Goal: Complete application form

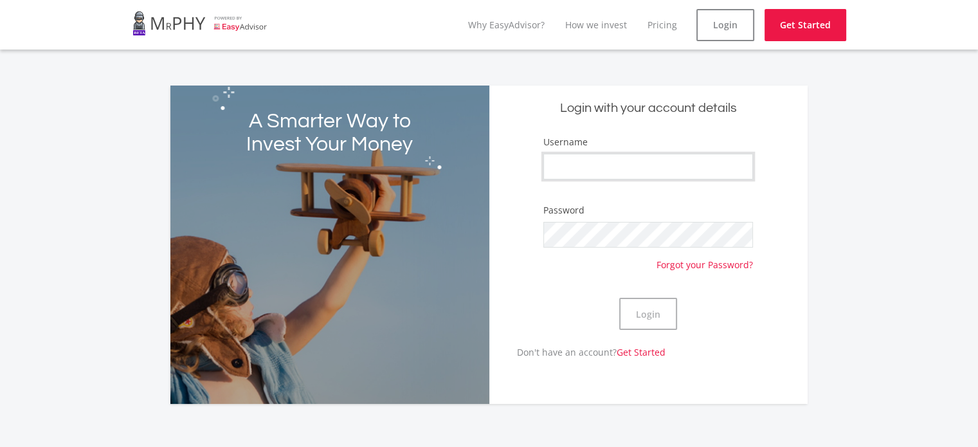
click at [648, 158] on input "Username" at bounding box center [649, 167] width 210 height 26
type input "DewieVix8988"
drag, startPoint x: 661, startPoint y: 334, endPoint x: 641, endPoint y: 279, distance: 58.8
click at [661, 334] on div "Login" at bounding box center [649, 313] width 210 height 63
click at [641, 277] on form "Username DewieVix8988 Password Forgot your Password? Login" at bounding box center [648, 240] width 299 height 210
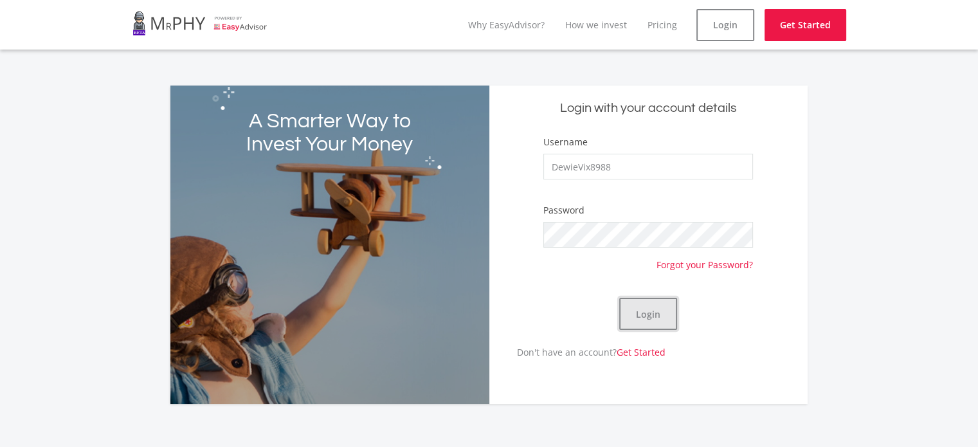
click at [636, 318] on button "Login" at bounding box center [648, 314] width 58 height 32
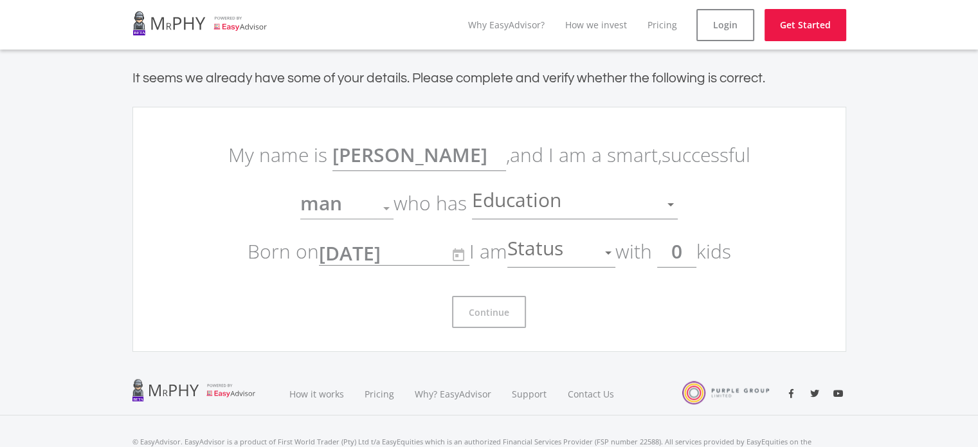
click at [677, 251] on input "0" at bounding box center [676, 251] width 39 height 32
click at [683, 255] on input "0" at bounding box center [676, 251] width 39 height 32
click at [550, 257] on span "Status" at bounding box center [537, 253] width 59 height 24
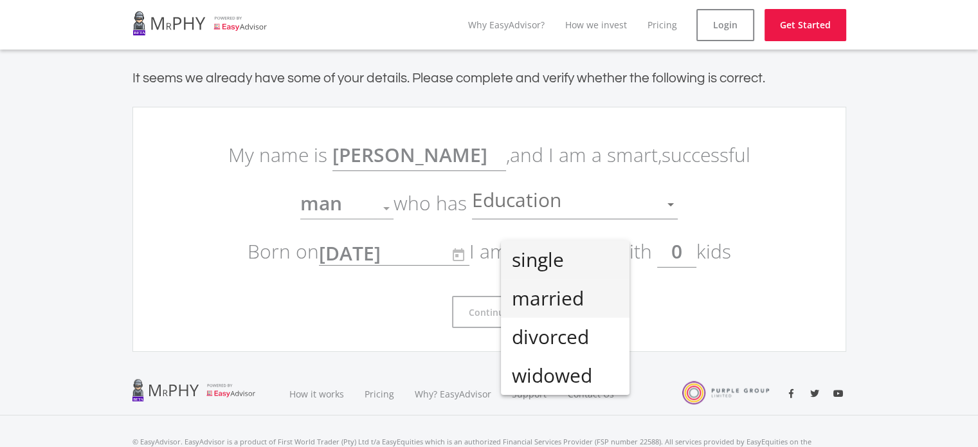
click at [551, 289] on span "married" at bounding box center [565, 298] width 108 height 39
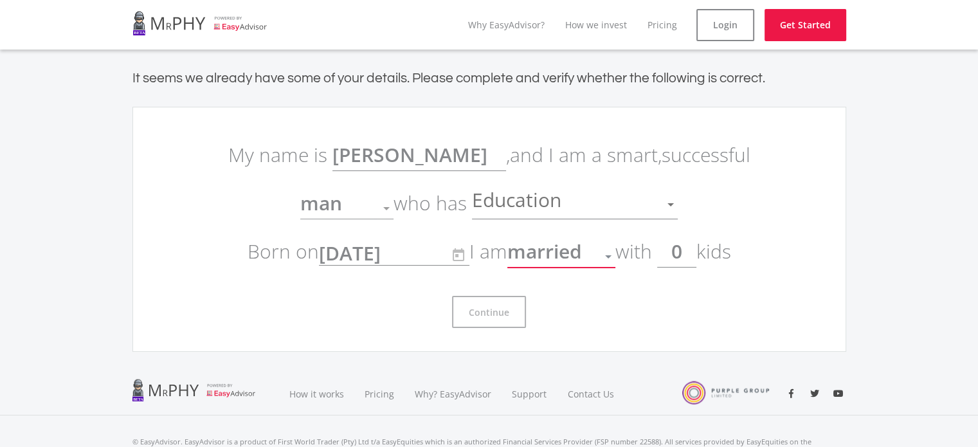
click at [683, 246] on input "0" at bounding box center [676, 251] width 39 height 32
type input "4"
click at [431, 293] on div "Continue" at bounding box center [489, 307] width 540 height 42
click at [502, 196] on span "Education" at bounding box center [518, 204] width 93 height 24
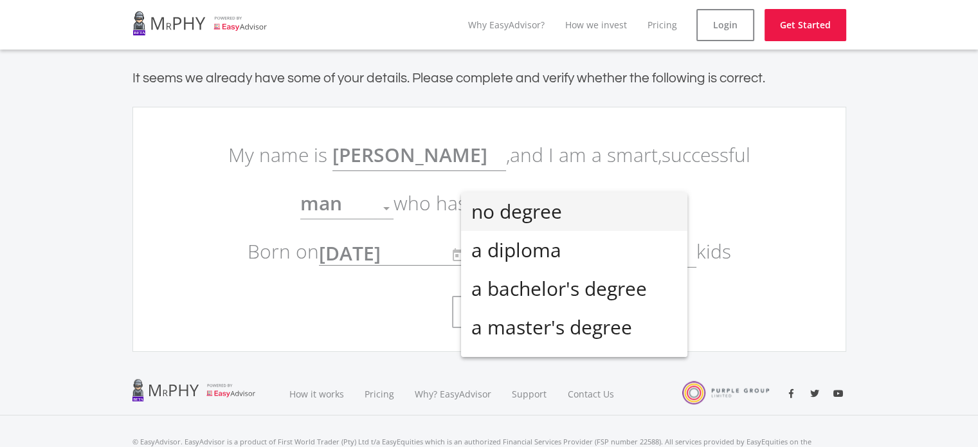
click at [502, 183] on div at bounding box center [489, 223] width 978 height 447
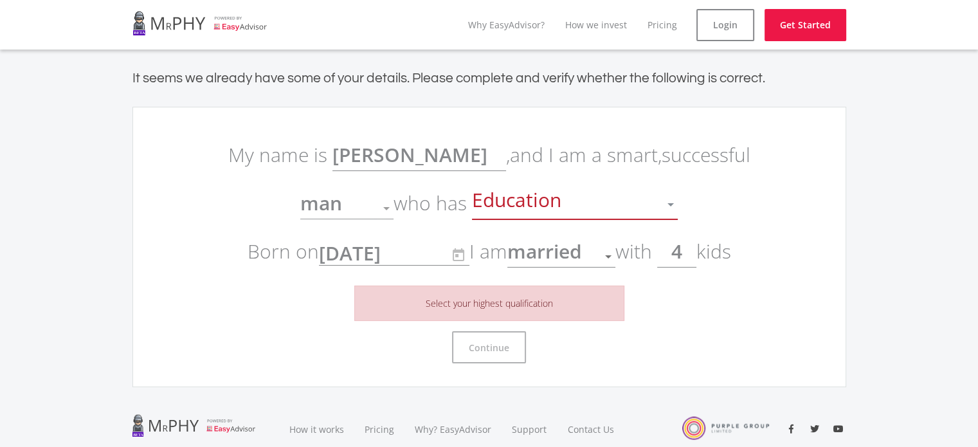
click at [509, 203] on span "Education" at bounding box center [518, 204] width 93 height 24
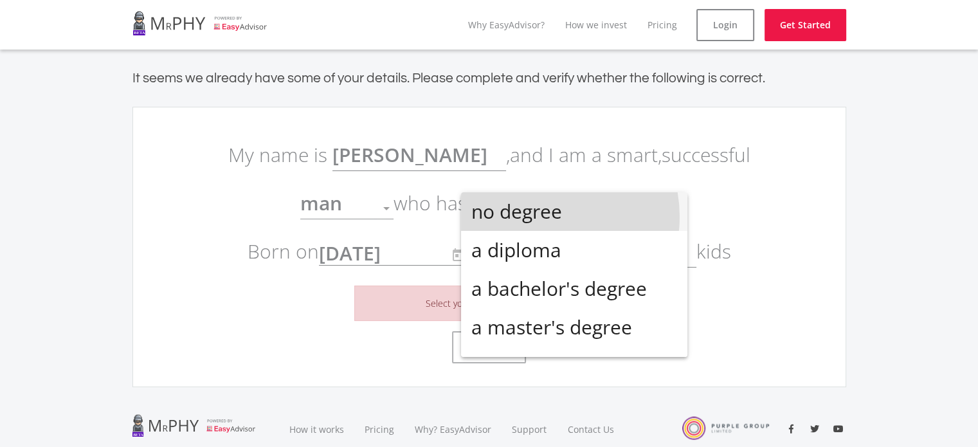
click at [535, 217] on span "no degree" at bounding box center [575, 211] width 206 height 39
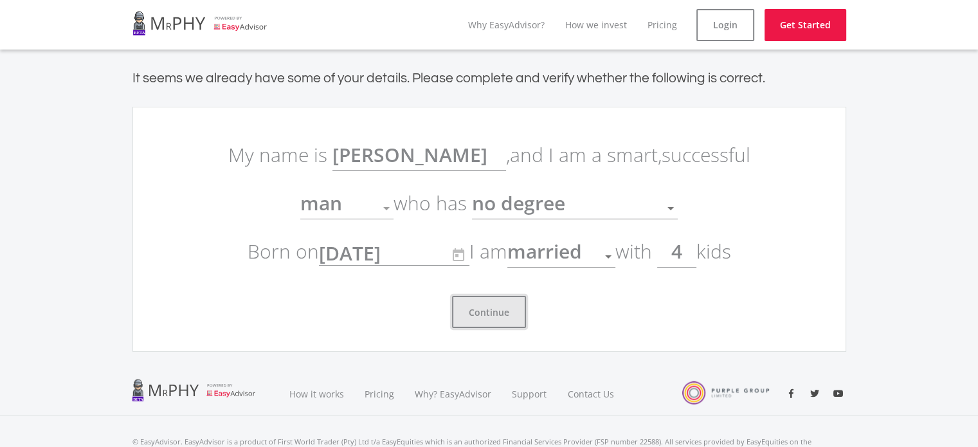
click at [506, 316] on button "Continue" at bounding box center [489, 312] width 74 height 32
click at [467, 308] on button "Continue" at bounding box center [489, 312] width 74 height 32
click at [491, 320] on button "Continue" at bounding box center [489, 312] width 74 height 32
click at [372, 200] on div "man" at bounding box center [337, 208] width 74 height 24
click at [383, 208] on div at bounding box center [386, 208] width 24 height 24
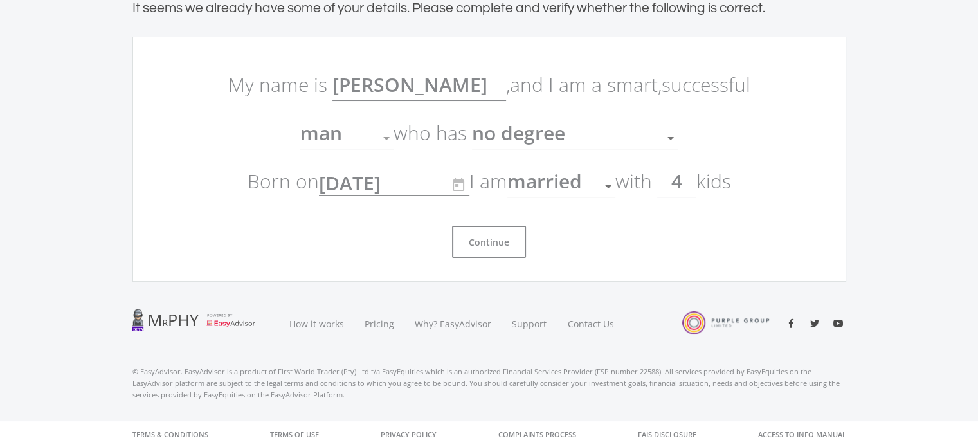
scroll to position [71, 0]
click at [479, 239] on button "Continue" at bounding box center [489, 241] width 74 height 32
click at [685, 176] on input "4" at bounding box center [676, 181] width 39 height 32
click at [697, 178] on input "4" at bounding box center [676, 181] width 39 height 32
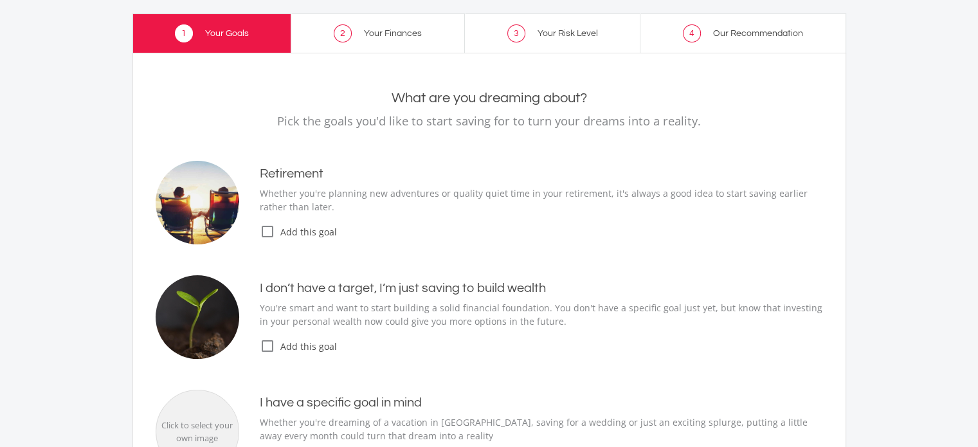
scroll to position [5, 0]
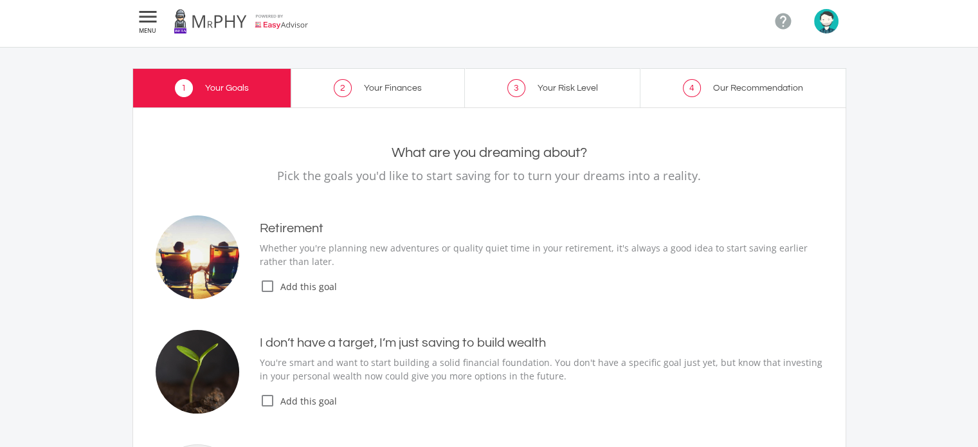
click at [366, 87] on span "Your Finances" at bounding box center [393, 88] width 58 height 9
click at [379, 87] on span "Your Finances" at bounding box center [393, 88] width 58 height 9
click at [277, 280] on span "Add this goal" at bounding box center [549, 287] width 548 height 14
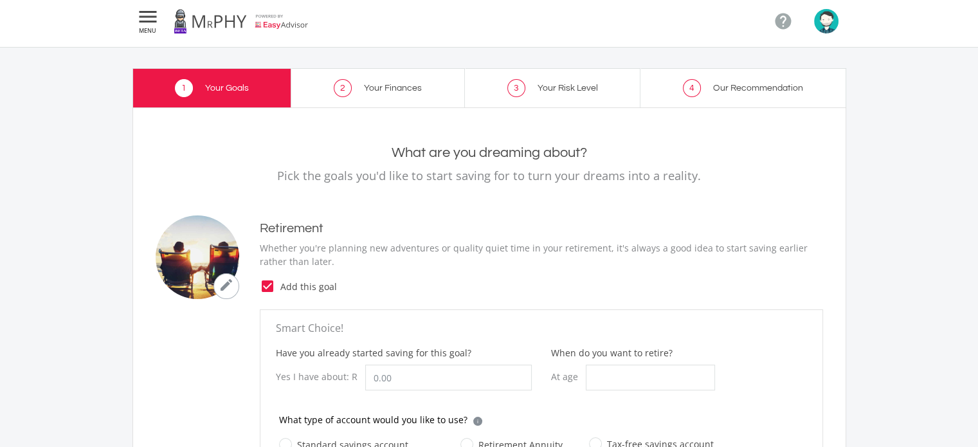
click at [277, 282] on span "Add this goal" at bounding box center [549, 287] width 548 height 14
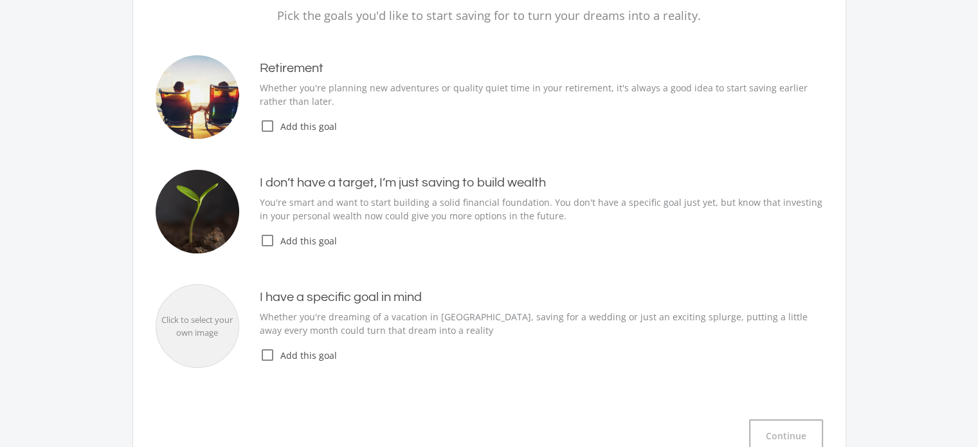
scroll to position [0, 0]
